Goal: Information Seeking & Learning: Learn about a topic

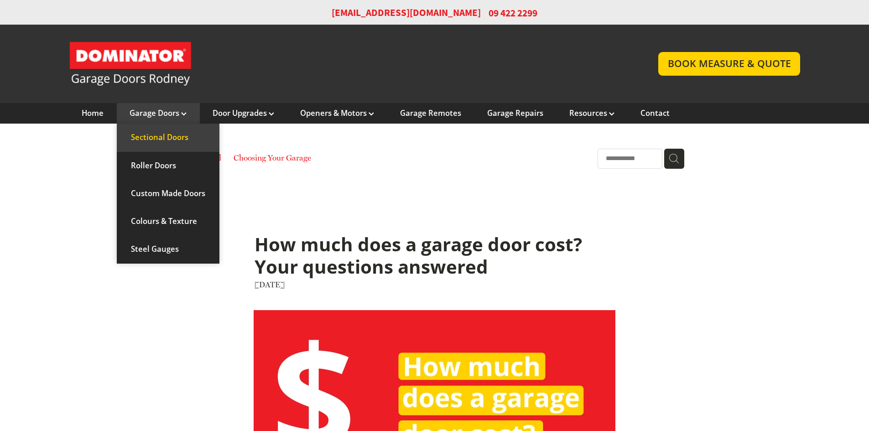
click at [174, 140] on link "Sectional Doors" at bounding box center [168, 138] width 103 height 28
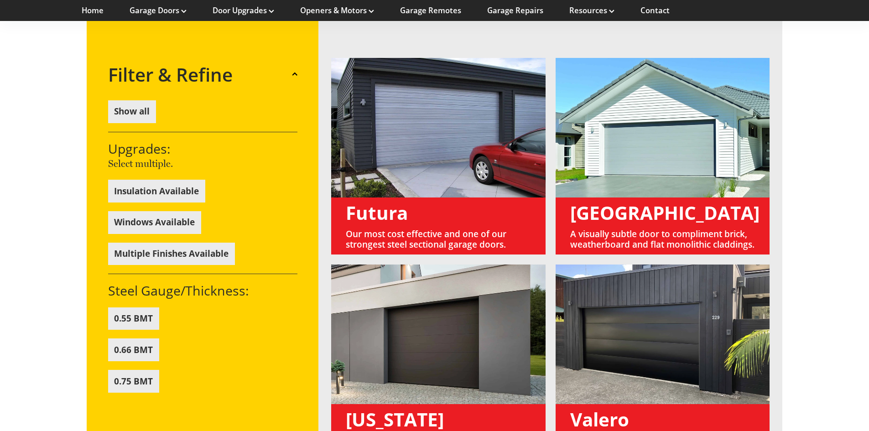
scroll to position [684, 0]
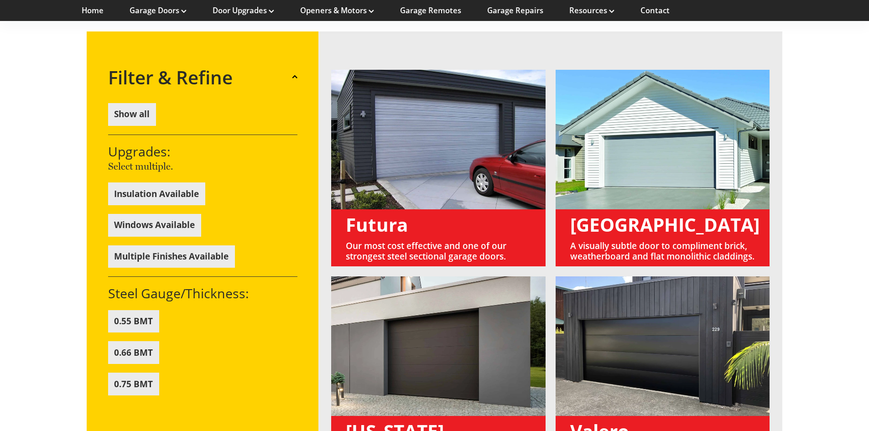
click at [409, 173] on link at bounding box center [438, 168] width 214 height 197
click at [396, 207] on link at bounding box center [438, 168] width 214 height 197
click at [177, 190] on button "Insulation Available" at bounding box center [156, 193] width 97 height 23
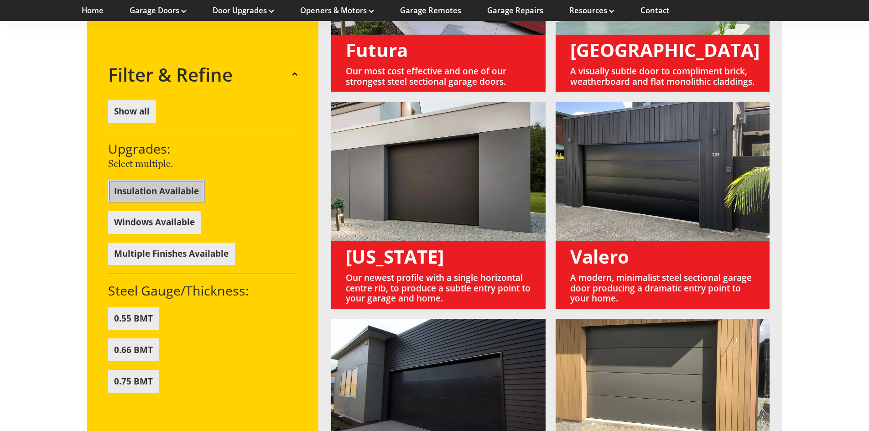
scroll to position [867, 0]
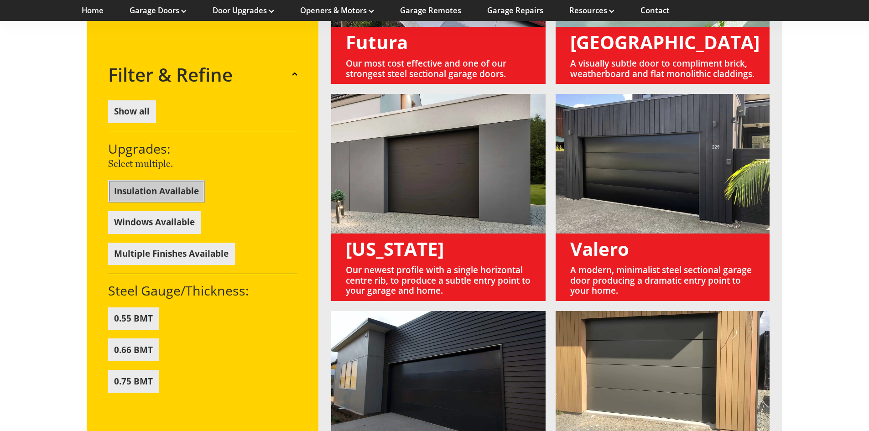
click at [137, 313] on button "0.55 BMT" at bounding box center [133, 318] width 51 height 23
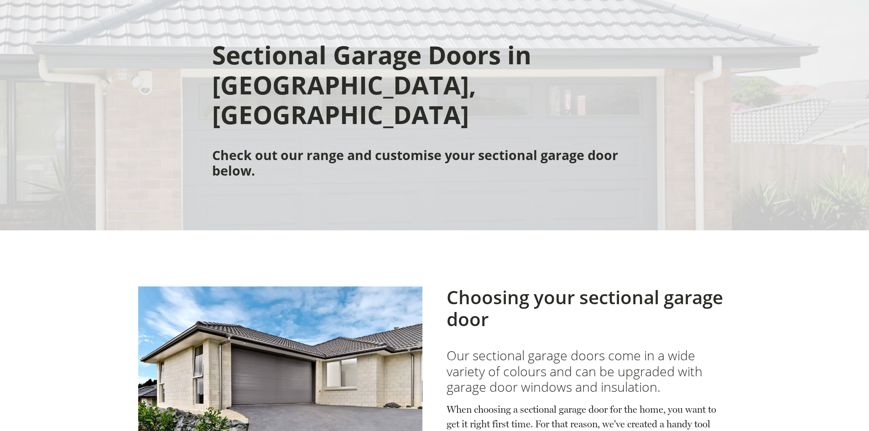
scroll to position [0, 0]
